Goal: Transaction & Acquisition: Purchase product/service

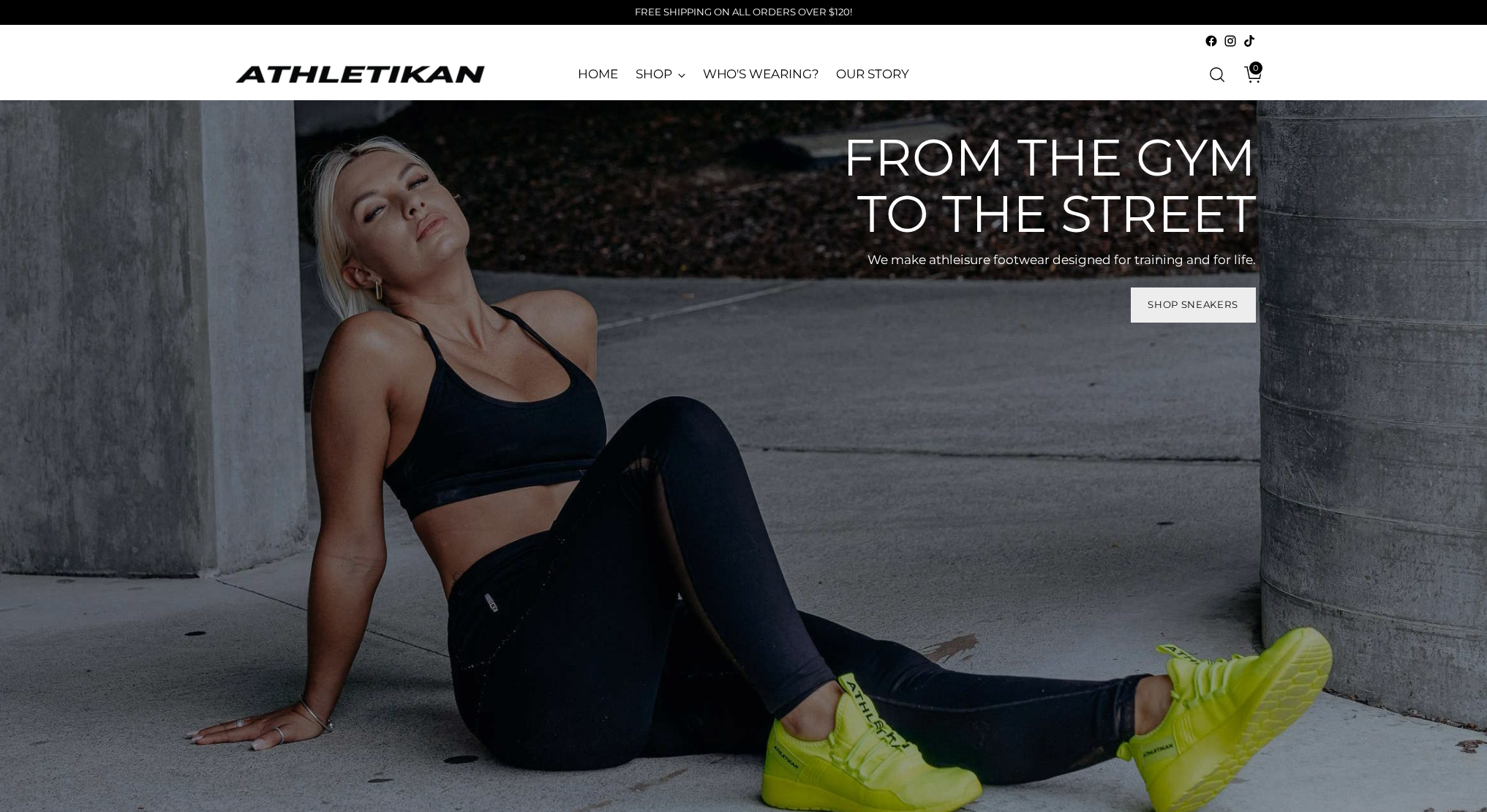
click at [1182, 300] on span "Shop Sneakers" at bounding box center [1192, 304] width 90 height 14
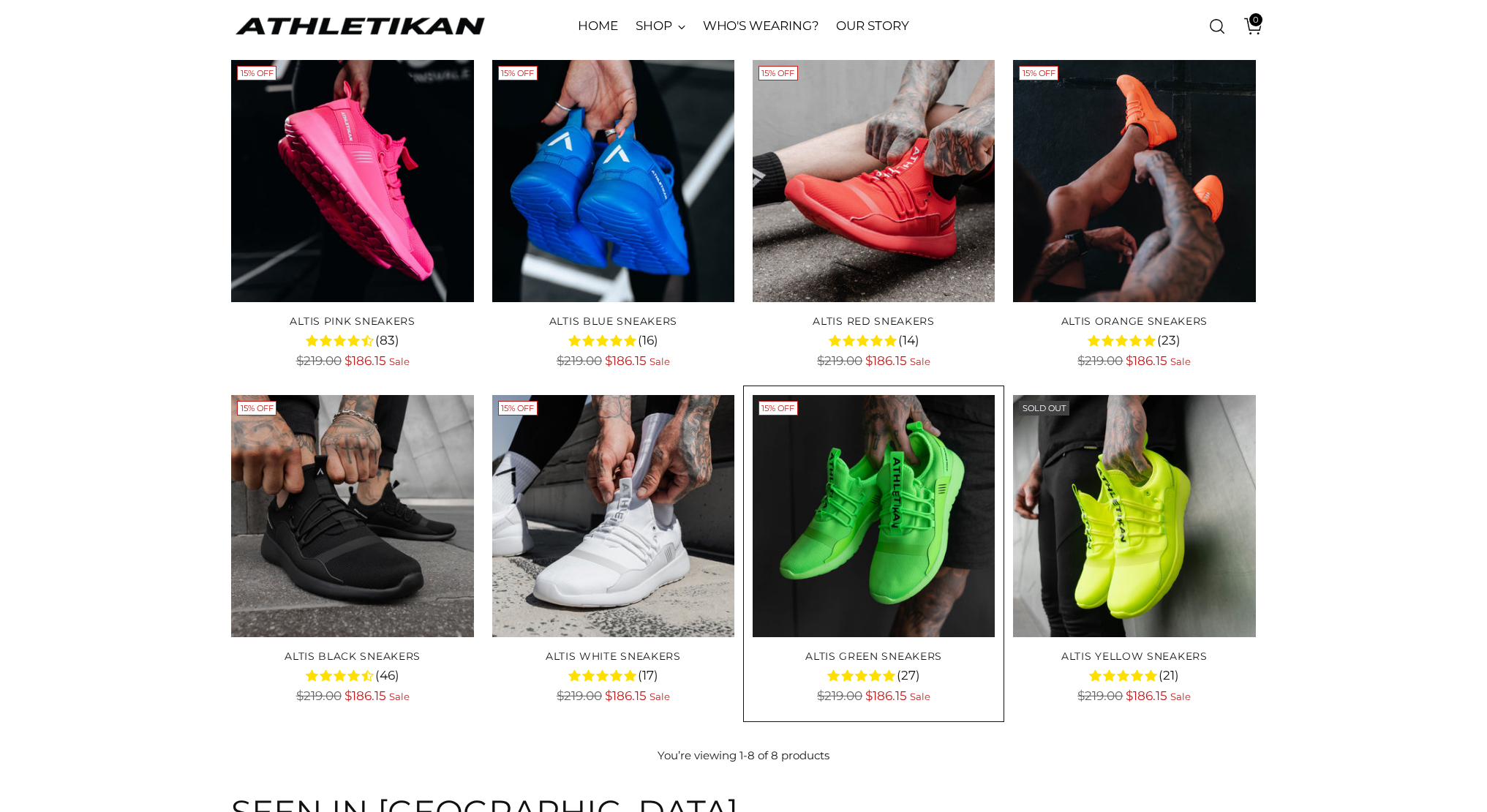
scroll to position [206, 0]
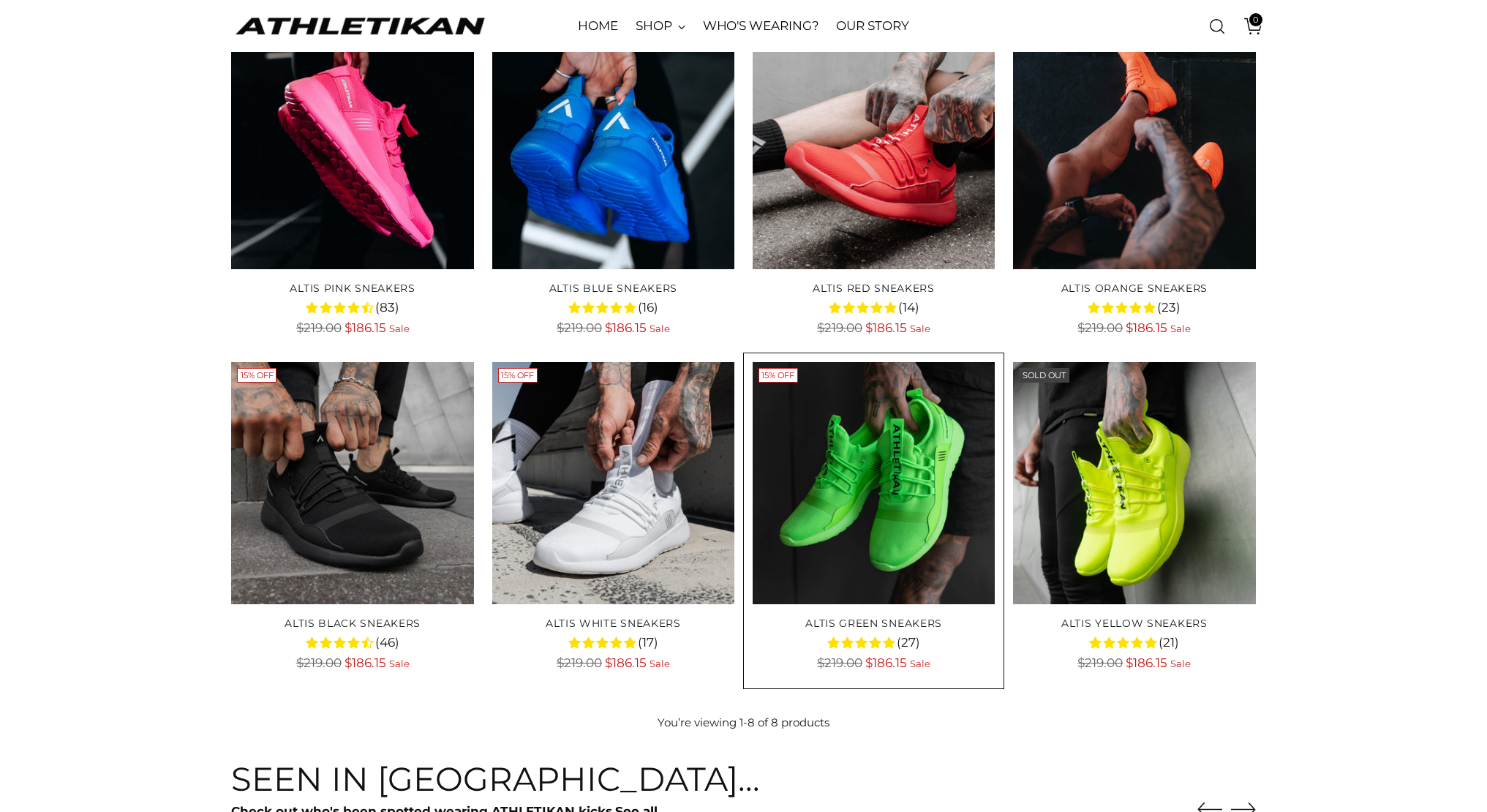
click at [0, 0] on img "ALTIS Green Sneakers" at bounding box center [0, 0] width 0 height 0
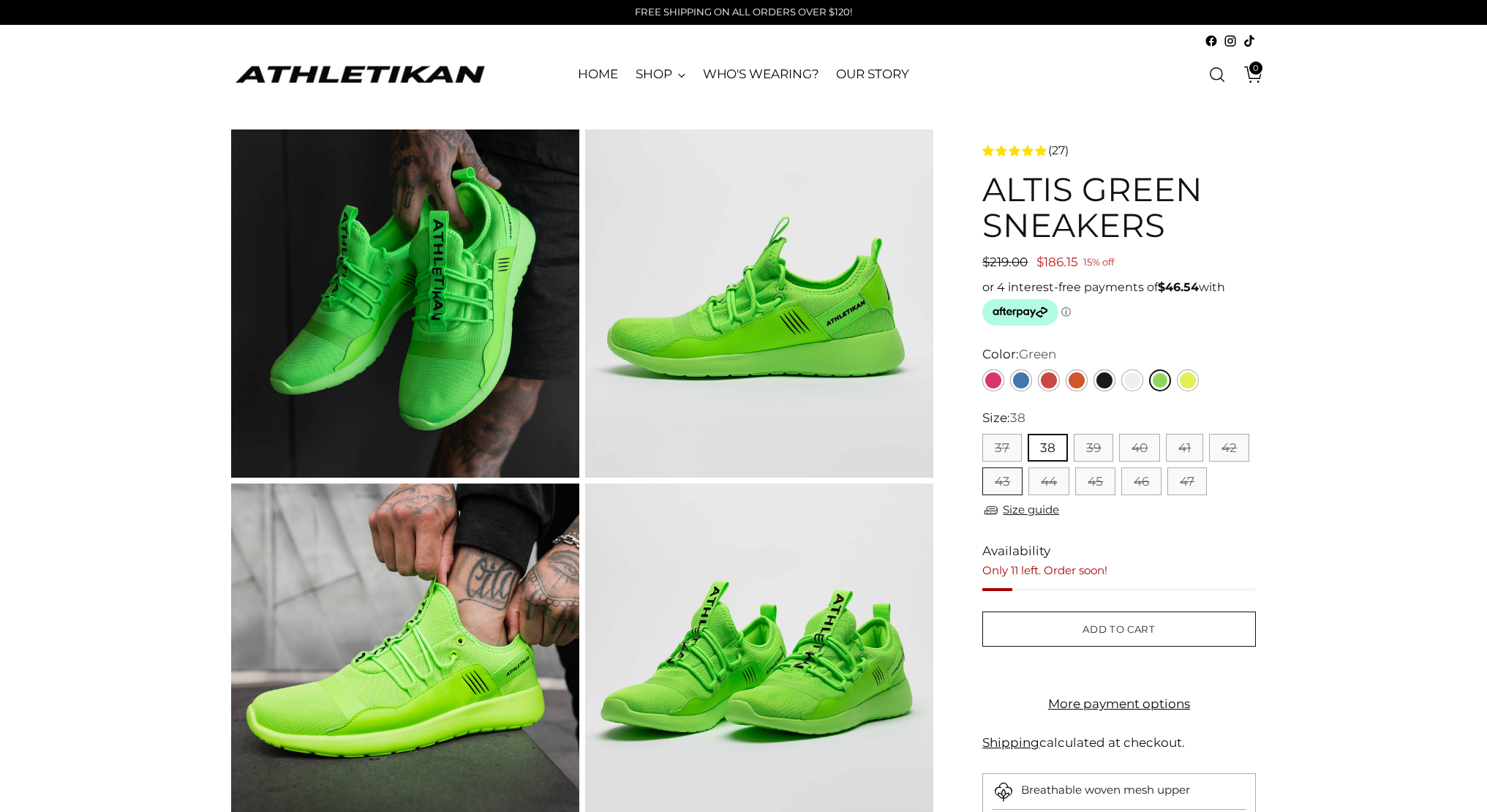
click at [997, 478] on button "43" at bounding box center [1003, 481] width 40 height 28
click at [1190, 379] on link "Yellow" at bounding box center [1187, 380] width 22 height 22
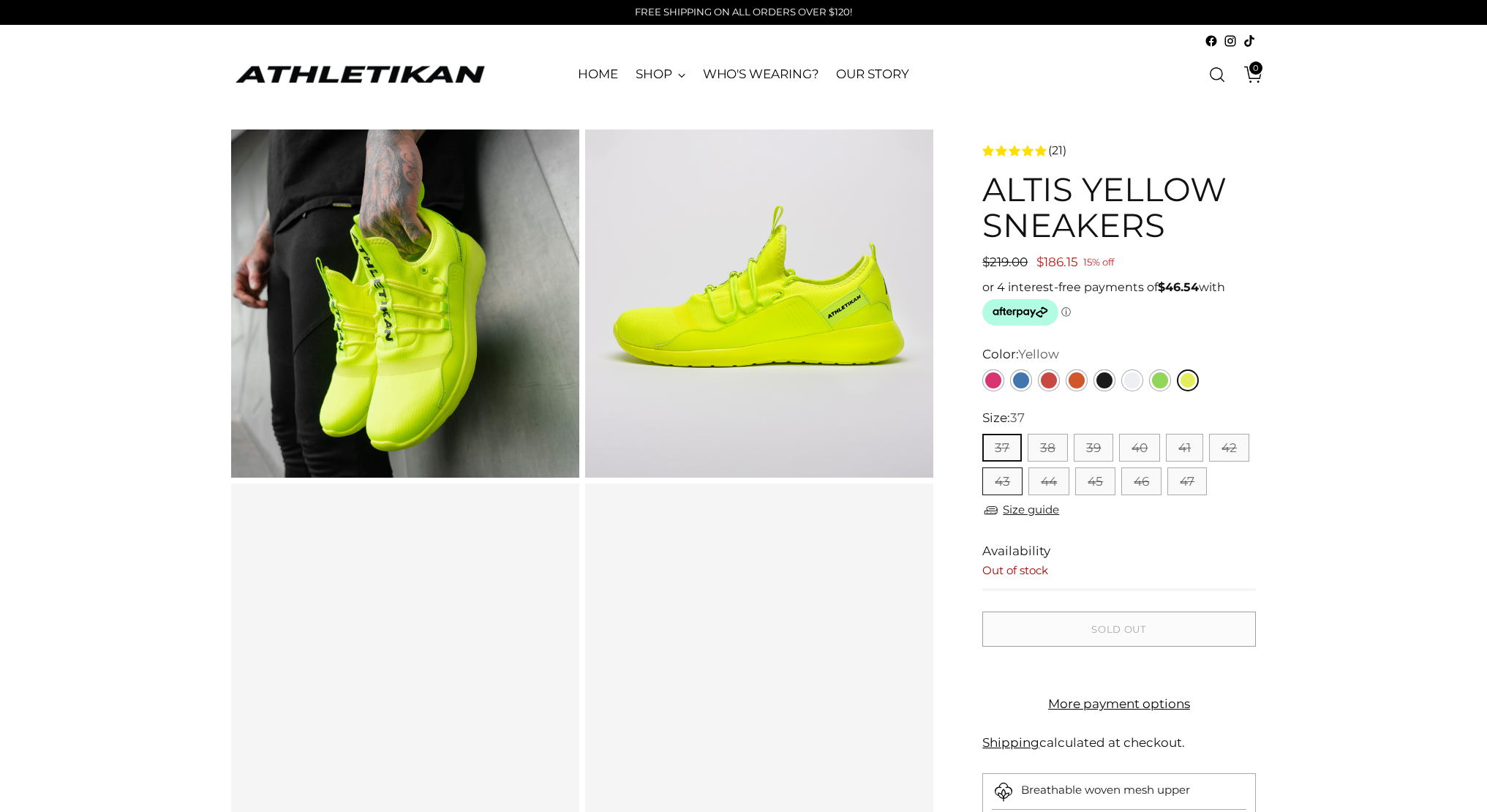
click at [1003, 481] on button "43" at bounding box center [1003, 481] width 40 height 28
